Goal: Task Accomplishment & Management: Use online tool/utility

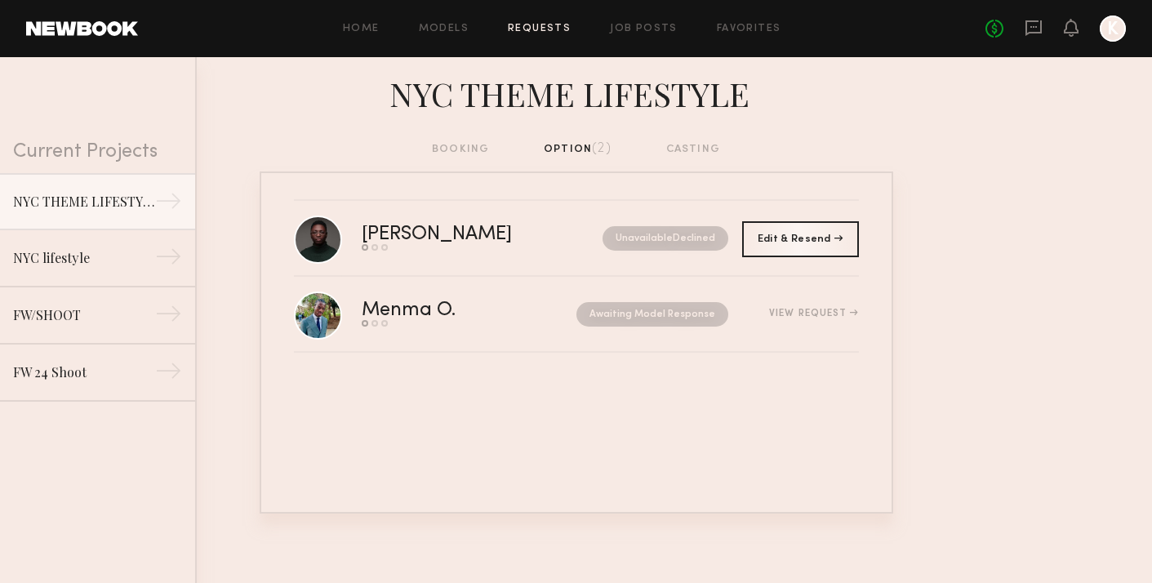
click at [78, 43] on header "Home Models Requests Job Posts Favorites Sign Out No fees up to $5,000 K" at bounding box center [576, 28] width 1152 height 57
click at [68, 35] on header "Home Models Requests Job Posts Favorites Sign Out No fees up to $5,000 K" at bounding box center [576, 28] width 1152 height 57
click at [85, 28] on link at bounding box center [82, 28] width 112 height 15
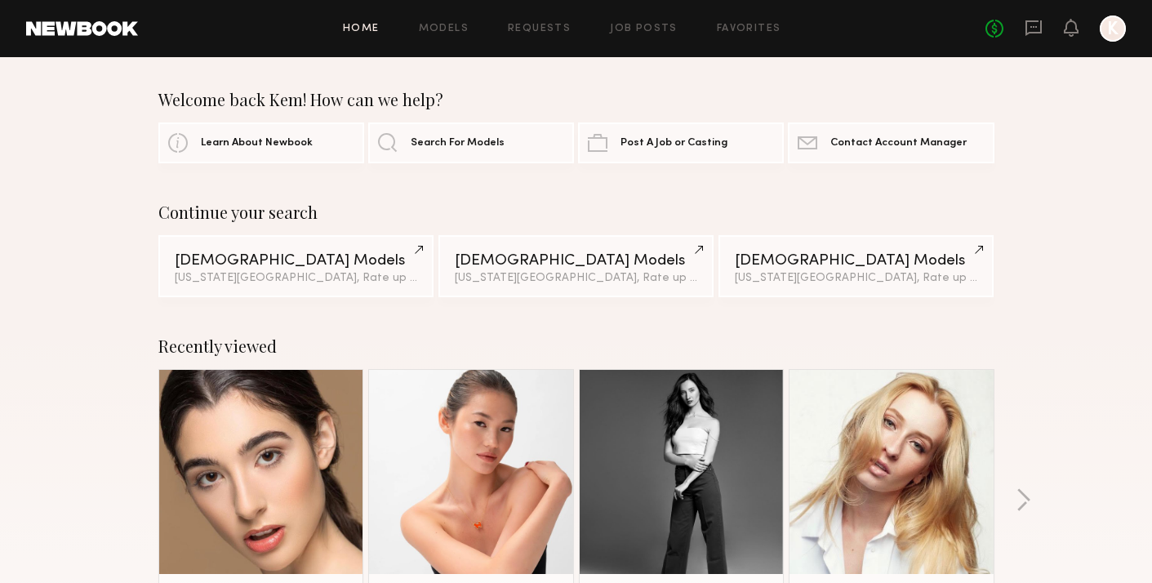
click at [458, 33] on div "Home Models Requests Job Posts Favorites Sign Out No fees up to $5,000 K" at bounding box center [632, 29] width 988 height 26
click at [628, 30] on link "Job Posts" at bounding box center [644, 29] width 68 height 11
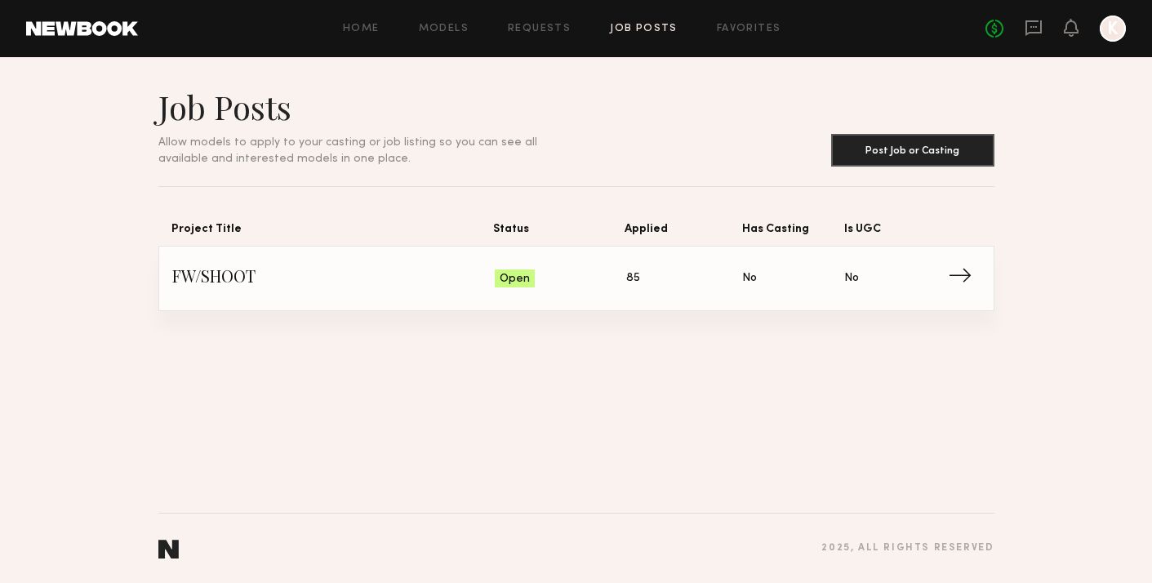
click at [295, 269] on span "FW/SHOOT" at bounding box center [333, 278] width 323 height 24
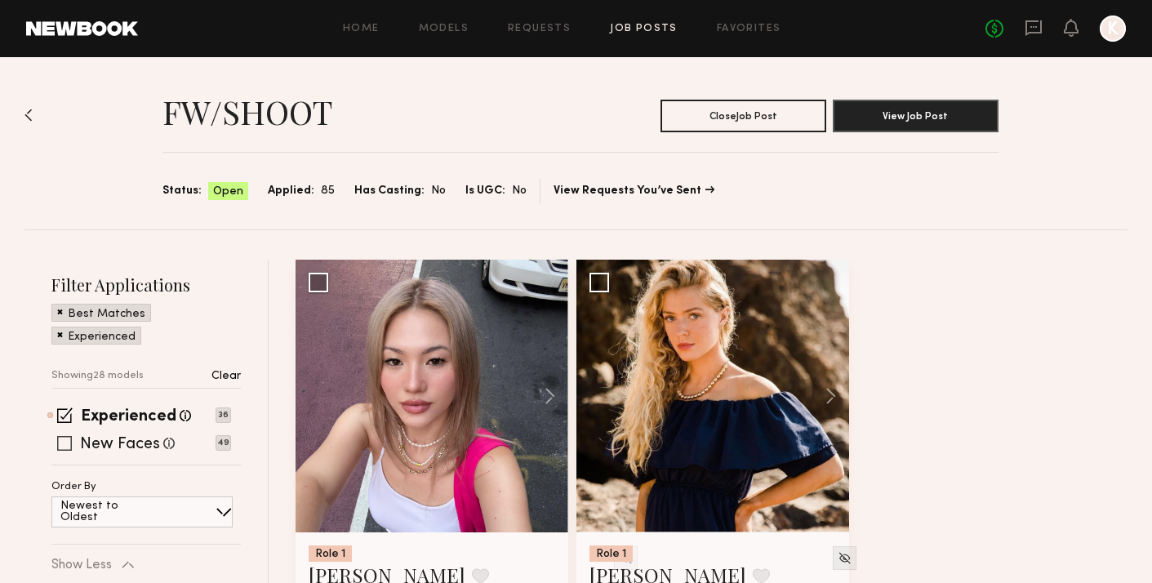
click at [62, 440] on span at bounding box center [64, 443] width 15 height 15
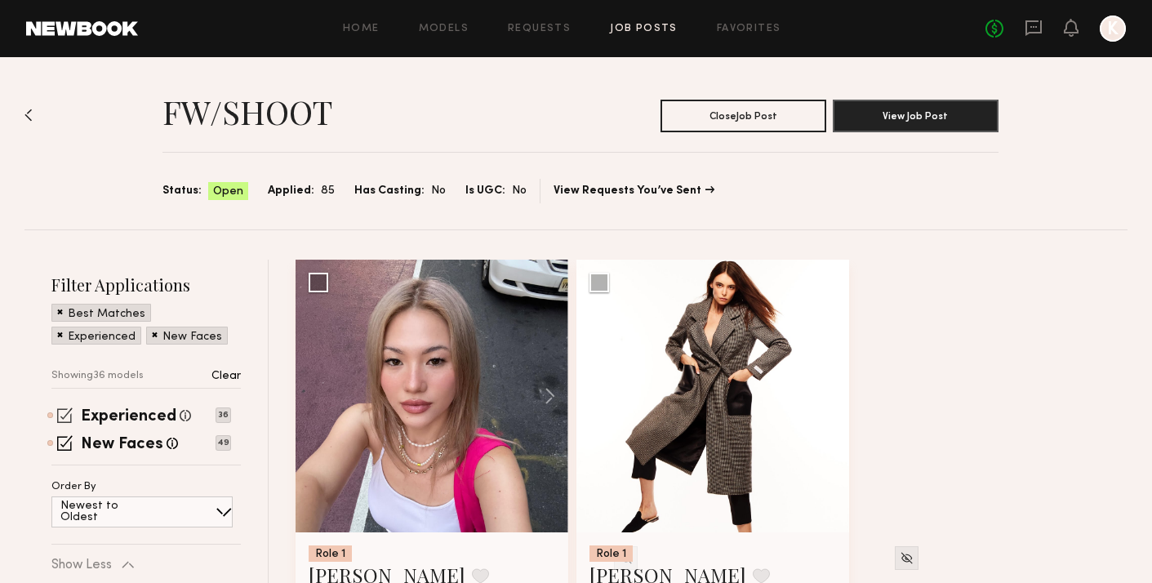
click at [67, 413] on span at bounding box center [65, 415] width 16 height 16
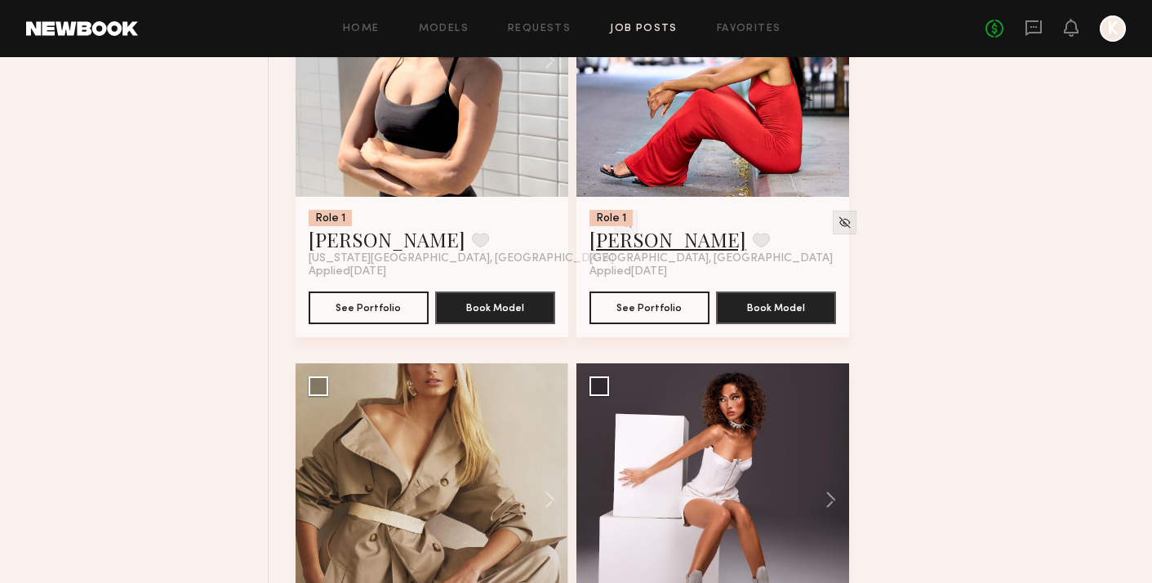
scroll to position [1467, 0]
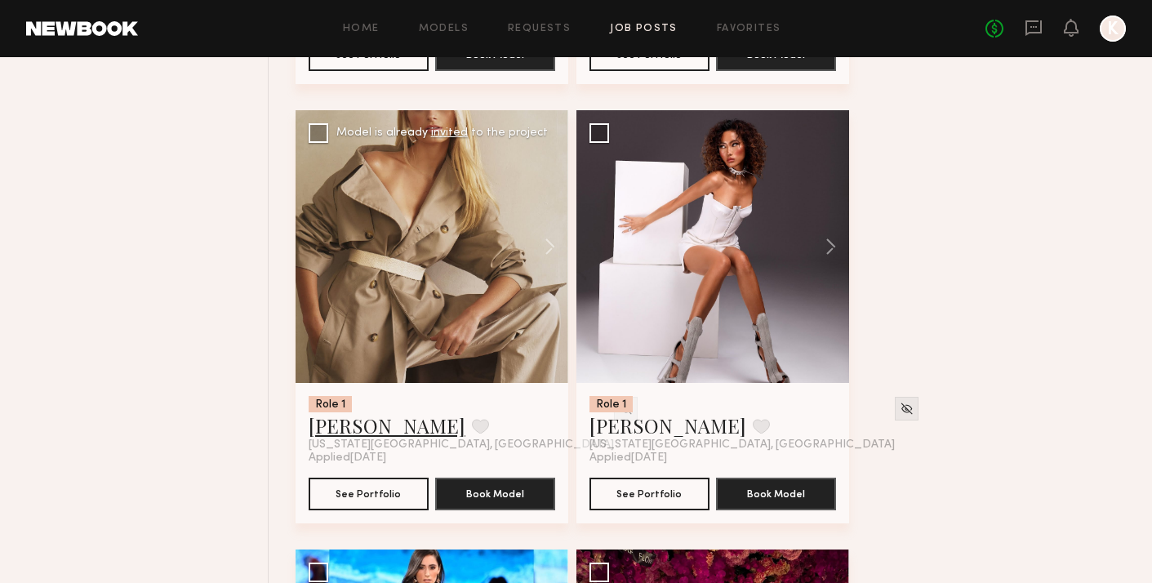
click at [370, 437] on link "Frances B." at bounding box center [387, 425] width 157 height 26
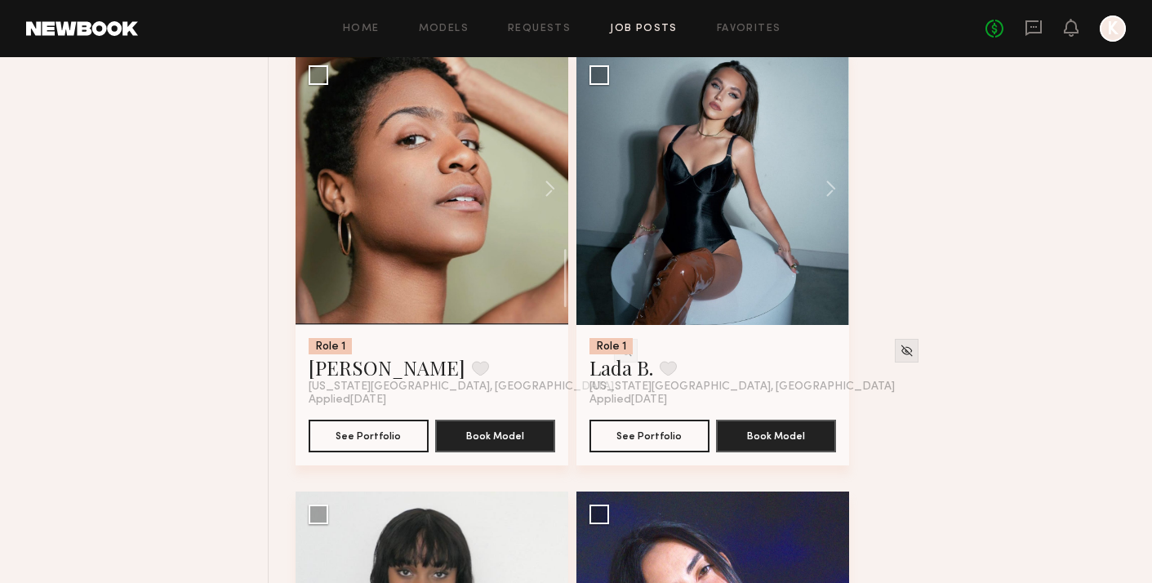
scroll to position [3280, 0]
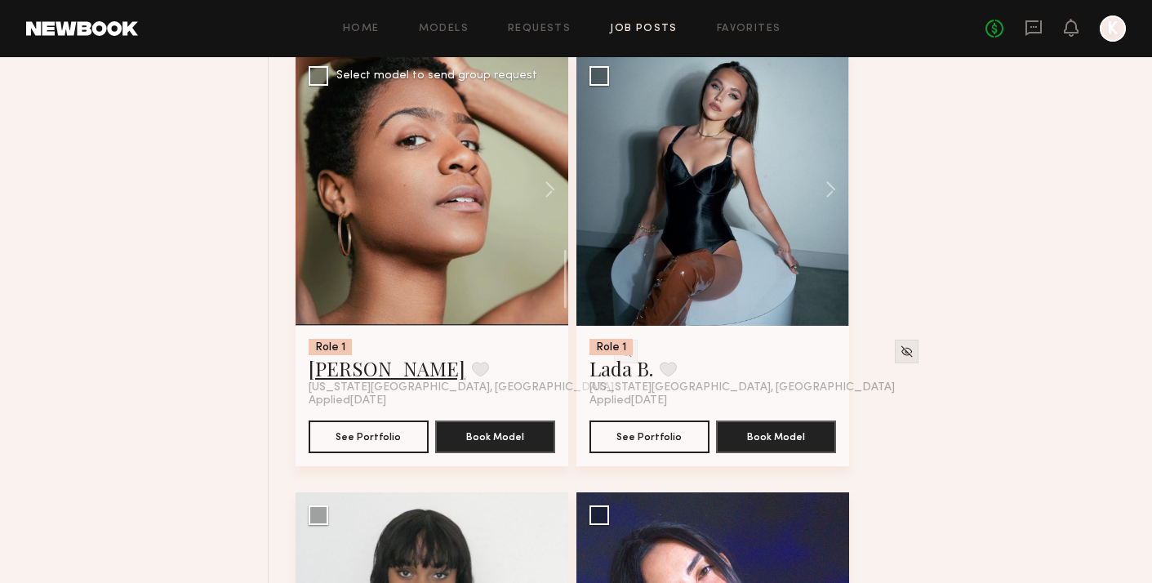
click at [358, 372] on link "Anesia S." at bounding box center [387, 368] width 157 height 26
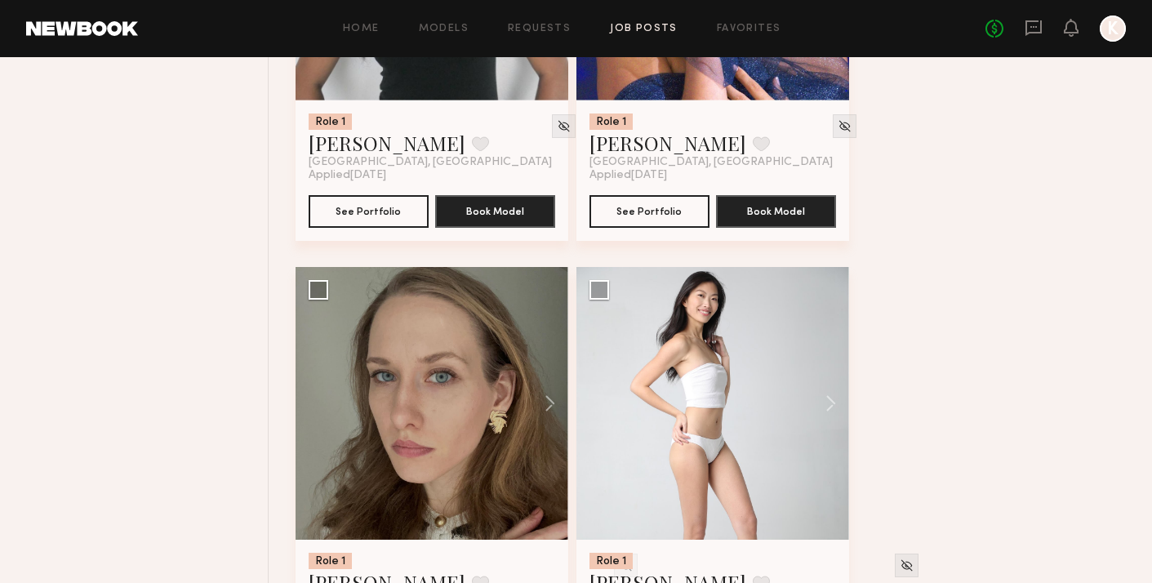
scroll to position [3801, 0]
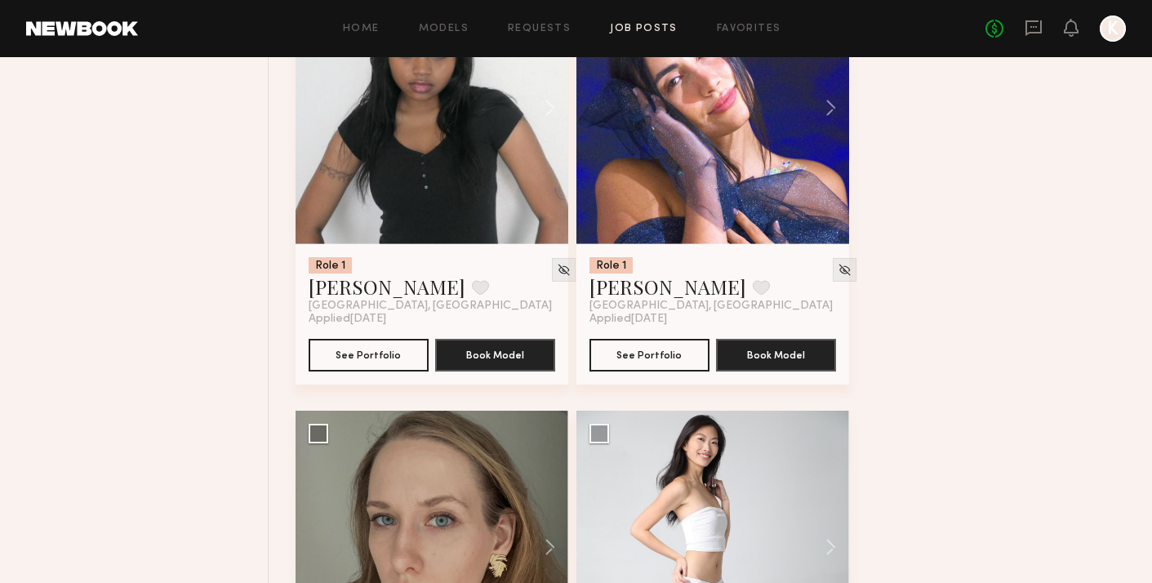
drag, startPoint x: 646, startPoint y: 295, endPoint x: 707, endPoint y: 251, distance: 75.9
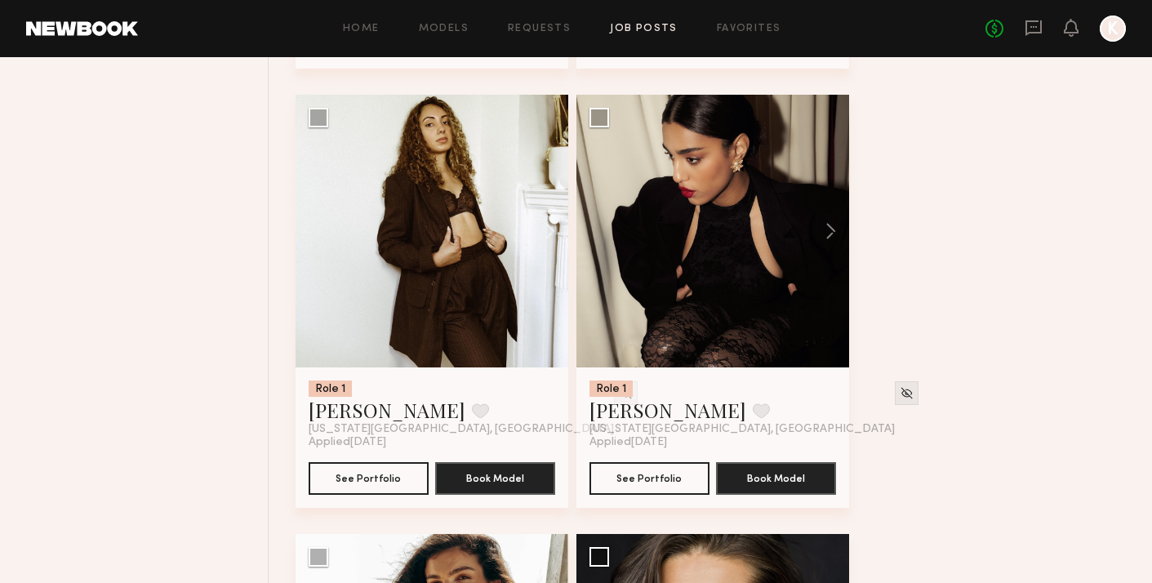
scroll to position [4555, 0]
